Goal: Information Seeking & Learning: Learn about a topic

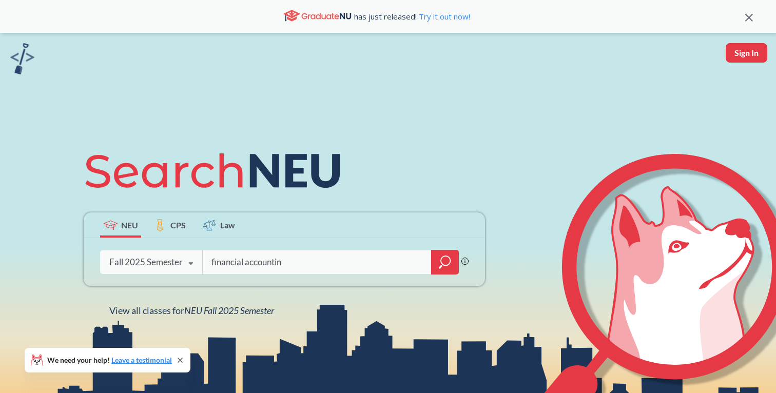
type input "financial accounting"
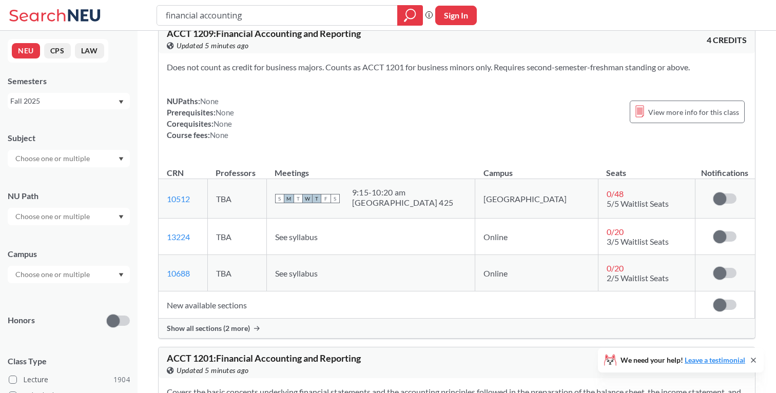
scroll to position [299, 0]
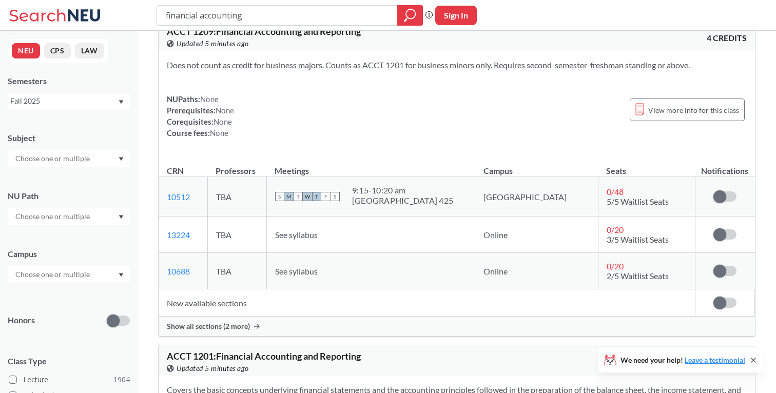
click at [257, 327] on icon at bounding box center [257, 326] width 6 height 5
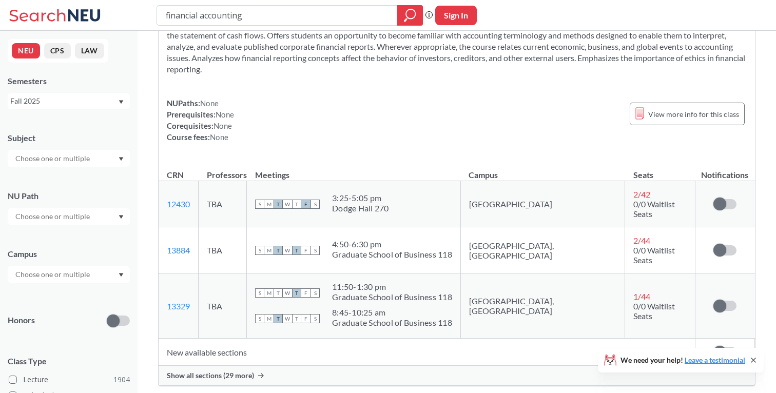
scroll to position [744, 0]
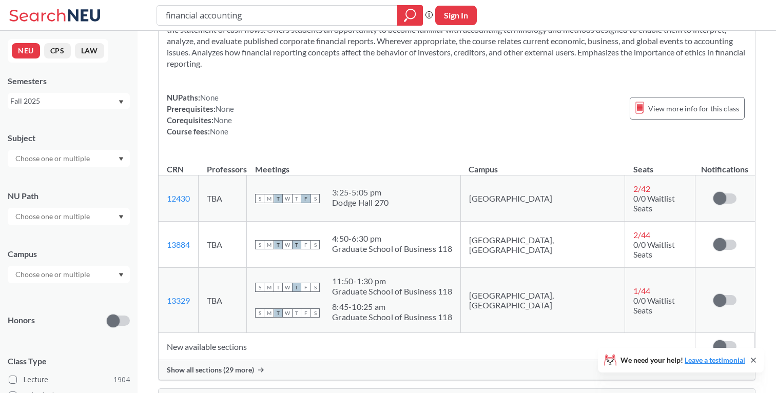
click at [255, 360] on div "Show all sections (29 more)" at bounding box center [457, 369] width 596 height 19
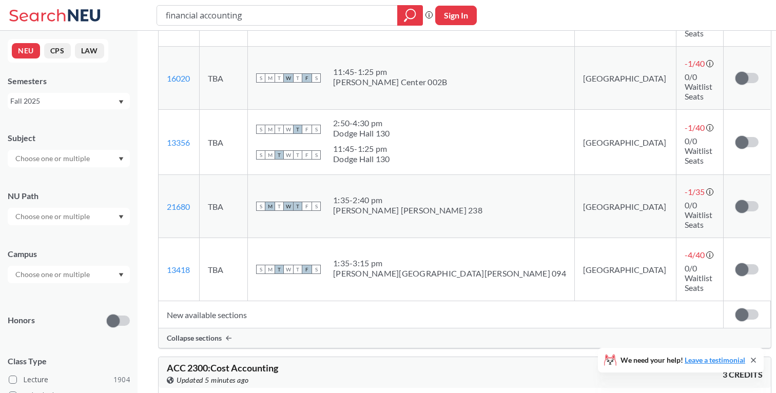
scroll to position [2470, 0]
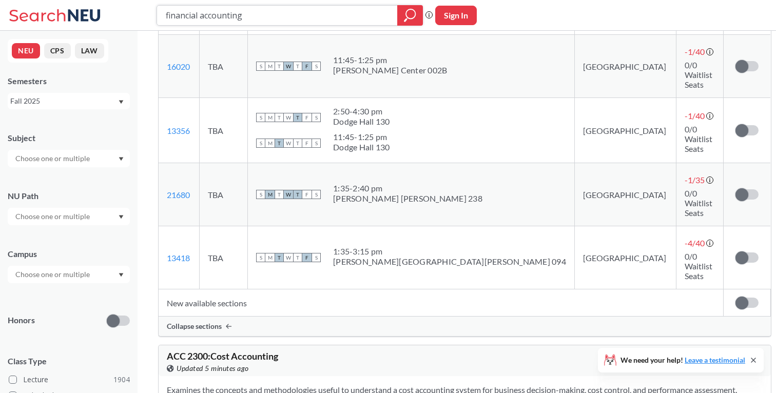
click at [279, 17] on input "financial accounting" at bounding box center [277, 15] width 225 height 17
type input "biology"
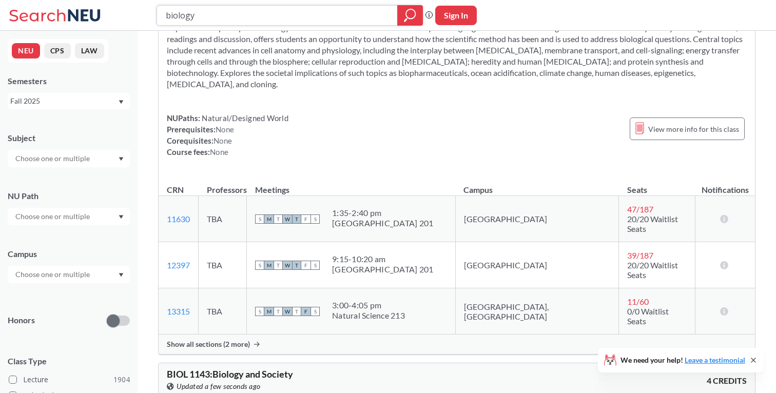
scroll to position [1374, 0]
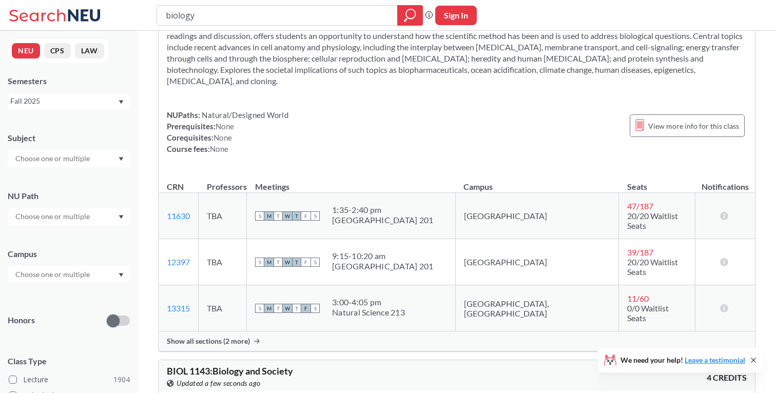
click at [252, 331] on div "Show all sections (2 more)" at bounding box center [457, 340] width 596 height 19
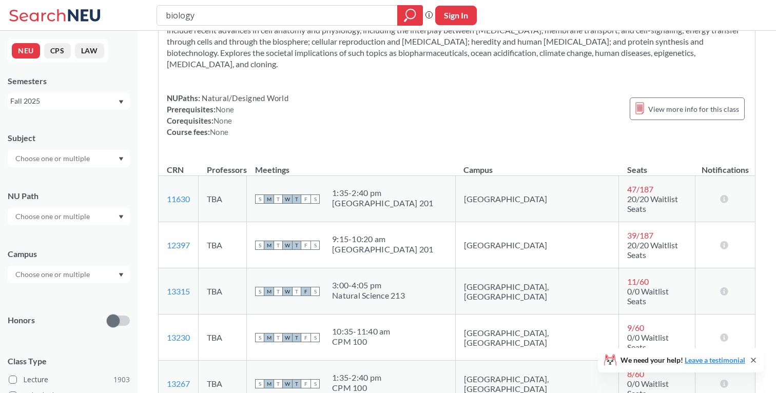
scroll to position [1589, 0]
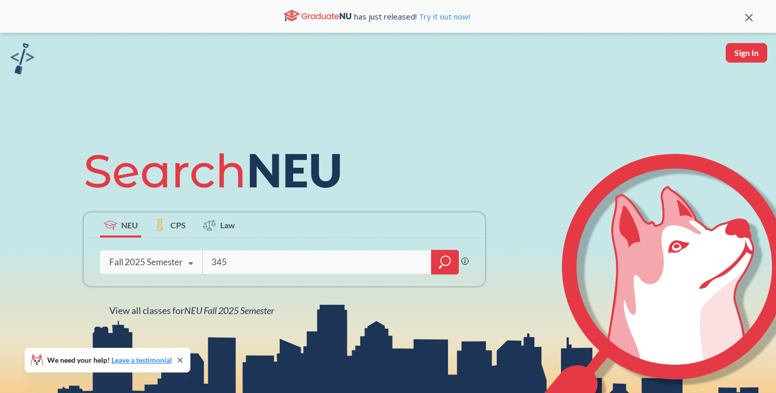
type input "3456"
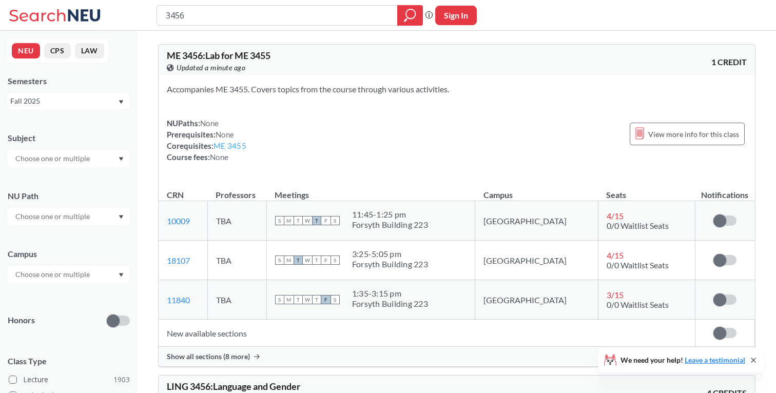
click at [228, 147] on link "ME 3455" at bounding box center [229, 145] width 33 height 9
drag, startPoint x: 384, startPoint y: 255, endPoint x: 459, endPoint y: 255, distance: 75.4
click at [459, 255] on div "S M T W T F S 3:25 - 5:05 pm [GEOGRAPHIC_DATA] 223" at bounding box center [371, 260] width 192 height 23
click at [315, 16] on input "3456" at bounding box center [277, 15] width 225 height 17
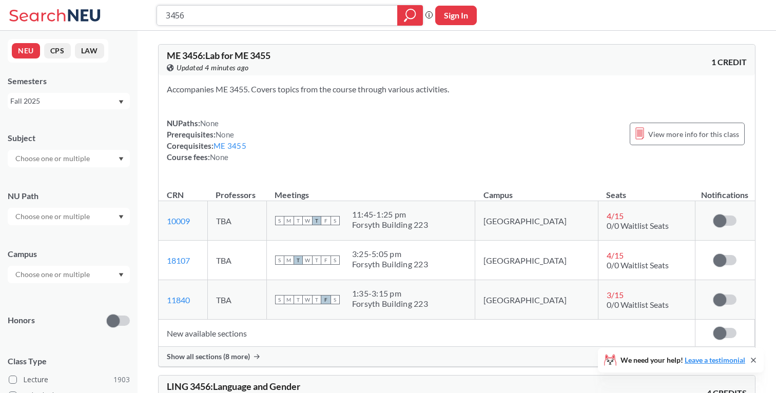
click at [315, 16] on input "3456" at bounding box center [277, 15] width 225 height 17
type input "dynamics"
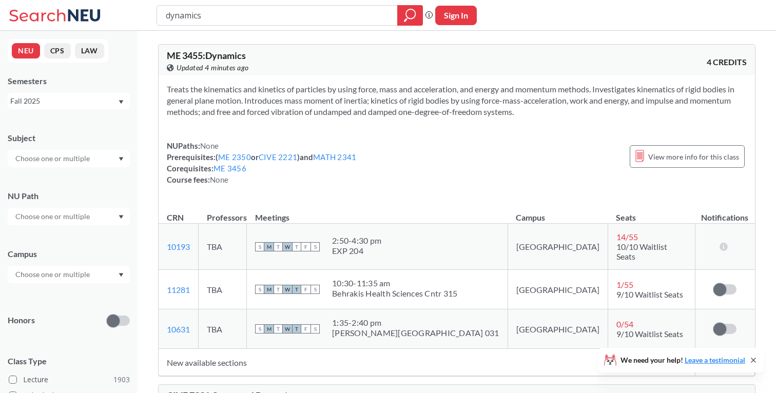
click at [230, 14] on input "dynamics" at bounding box center [277, 15] width 225 height 17
type input "thermo"
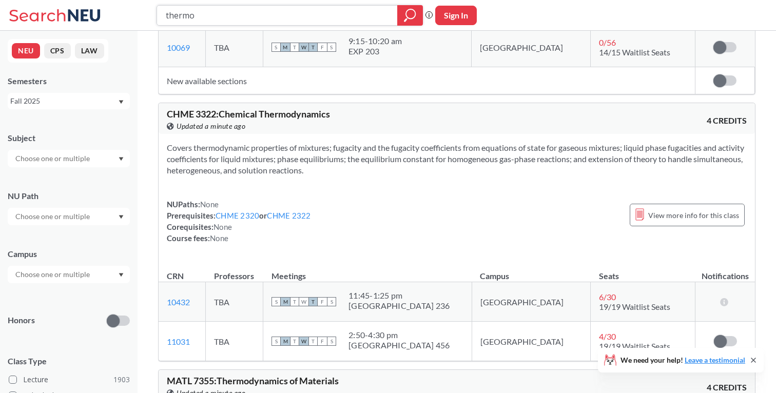
scroll to position [304, 0]
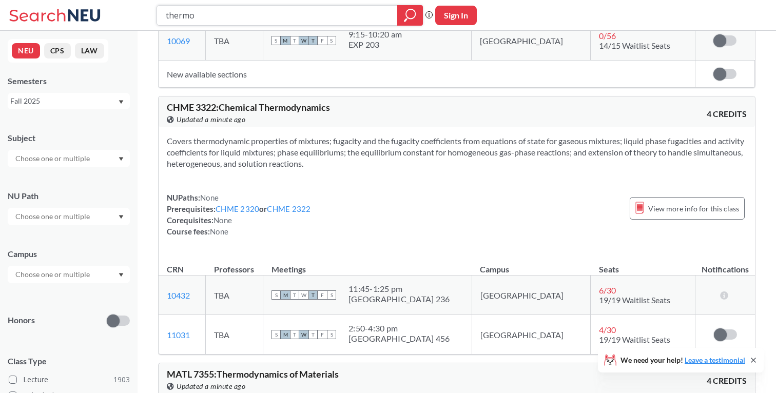
click at [232, 18] on input "thermo" at bounding box center [277, 15] width 225 height 17
type input "material science"
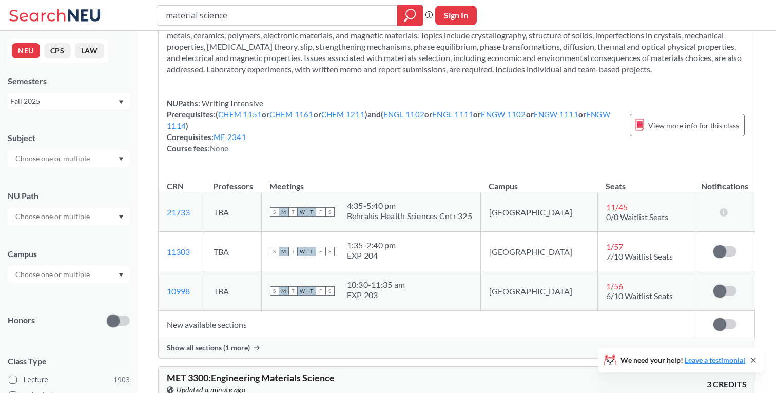
scroll to position [68, 0]
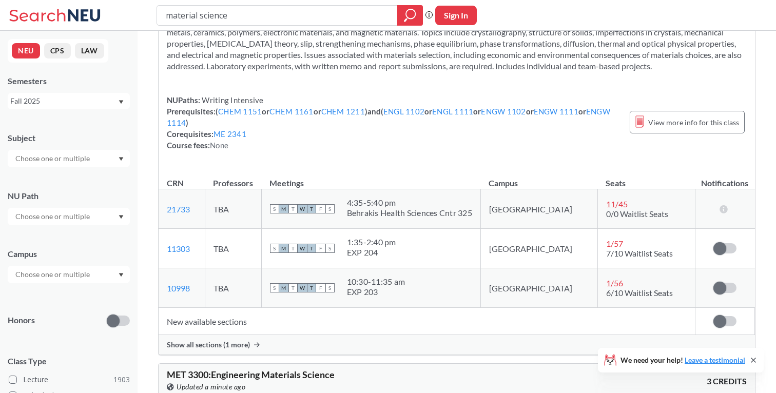
click at [251, 349] on div "Show all sections (1 more)" at bounding box center [457, 344] width 596 height 19
